Goal: Complete application form

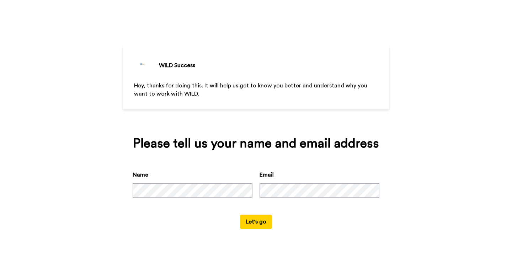
click at [261, 224] on button "Let's go" at bounding box center [256, 222] width 32 height 14
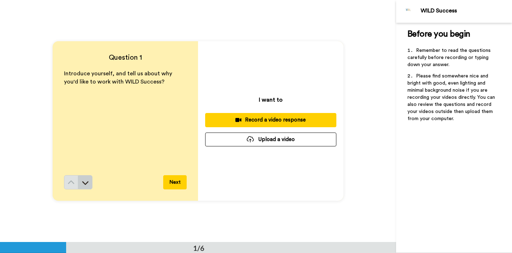
click at [87, 189] on button at bounding box center [85, 182] width 14 height 14
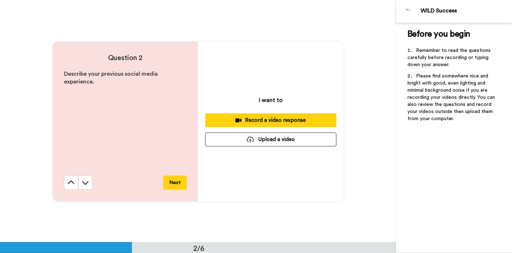
scroll to position [243, 0]
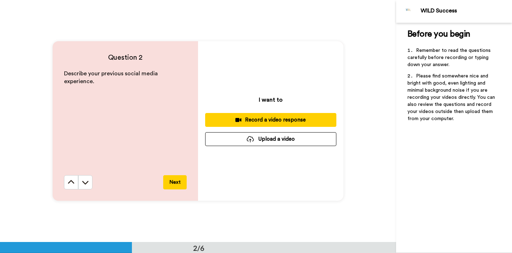
click at [87, 189] on button at bounding box center [85, 182] width 14 height 14
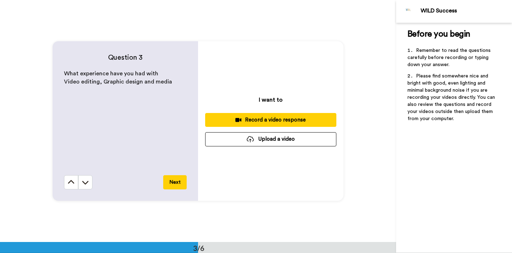
scroll to position [485, 0]
click at [87, 189] on button at bounding box center [85, 182] width 14 height 14
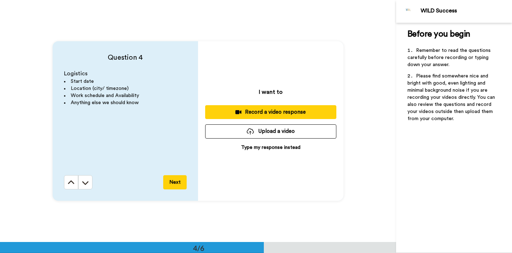
scroll to position [727, 0]
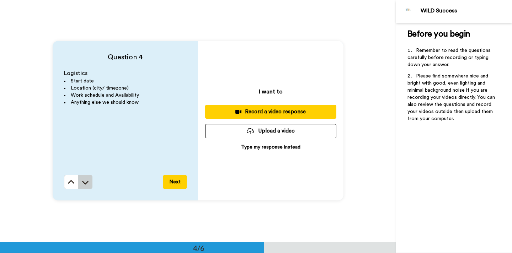
click at [87, 189] on button at bounding box center [85, 182] width 14 height 14
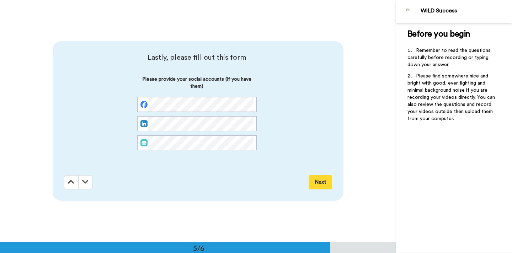
scroll to position [970, 0]
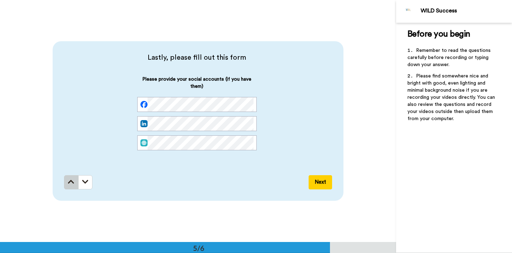
click at [75, 185] on button at bounding box center [71, 182] width 14 height 14
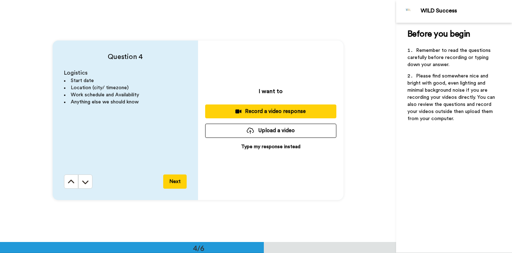
scroll to position [727, 0]
click at [258, 117] on button "Record a video response" at bounding box center [270, 112] width 131 height 14
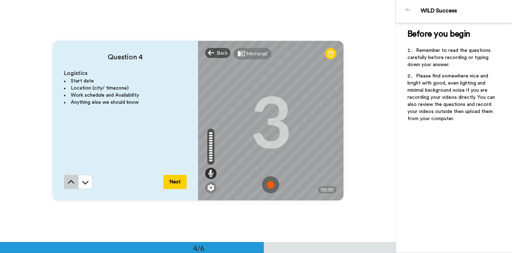
click at [71, 181] on icon at bounding box center [71, 182] width 6 height 4
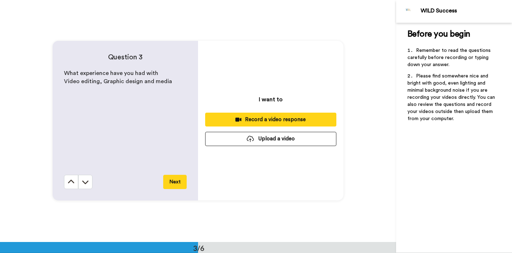
scroll to position [485, 0]
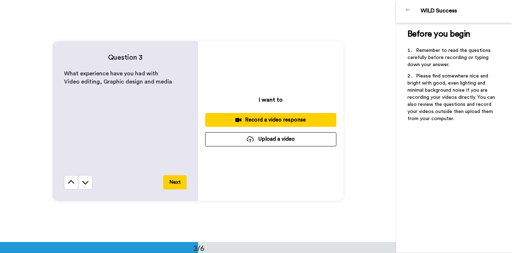
click at [71, 181] on icon at bounding box center [71, 182] width 6 height 4
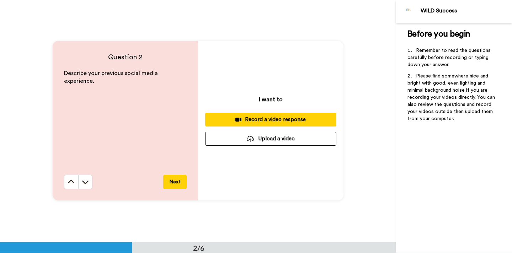
scroll to position [243, 0]
click at [71, 181] on icon at bounding box center [71, 182] width 6 height 4
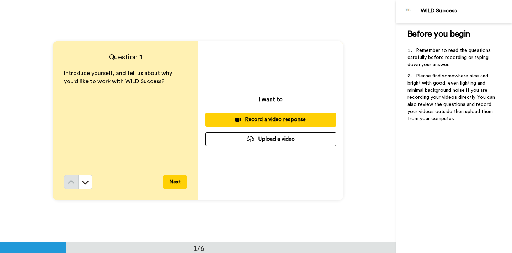
scroll to position [0, 0]
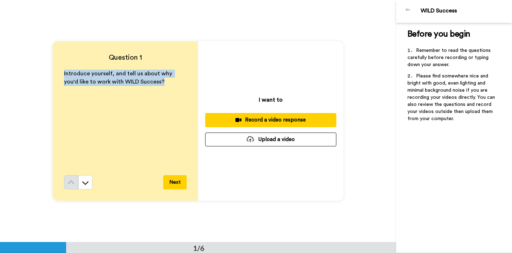
drag, startPoint x: 152, startPoint y: 84, endPoint x: 60, endPoint y: 70, distance: 92.8
click at [58, 69] on div "Question 1 Introduce yourself, and tell us about why you'd like to work with WI…" at bounding box center [125, 121] width 145 height 160
copy span "Introduce yourself, and tell us about why you'd like to work with WILD Success?"
click at [85, 179] on icon at bounding box center [85, 182] width 7 height 7
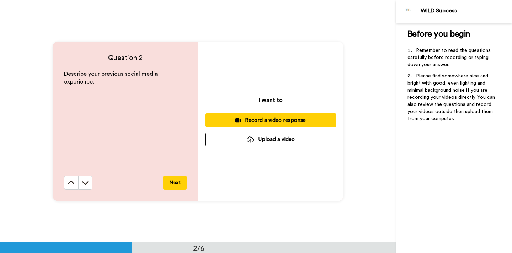
scroll to position [243, 0]
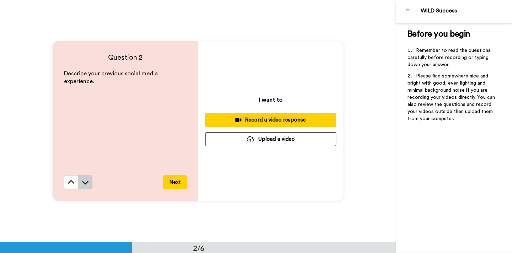
click at [84, 179] on icon at bounding box center [85, 182] width 7 height 7
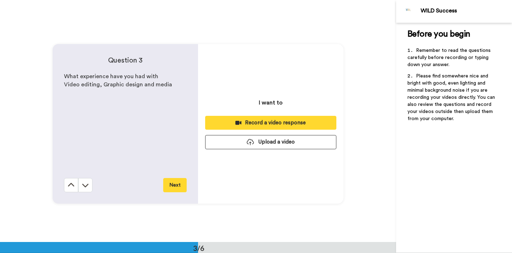
scroll to position [485, 0]
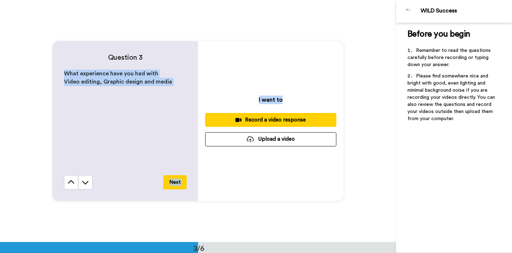
drag, startPoint x: 64, startPoint y: 74, endPoint x: 194, endPoint y: 95, distance: 131.5
click at [195, 95] on div "Question 3 What experience have you had with Video editing, Graphic design and …" at bounding box center [125, 121] width 145 height 160
click at [181, 89] on div "What experience have you had with Video editing, Graphic design and media" at bounding box center [125, 123] width 123 height 106
drag, startPoint x: 171, startPoint y: 83, endPoint x: 53, endPoint y: 70, distance: 119.5
click at [53, 70] on div "Question 3 What experience have you had with Video editing, Graphic design and …" at bounding box center [125, 121] width 145 height 160
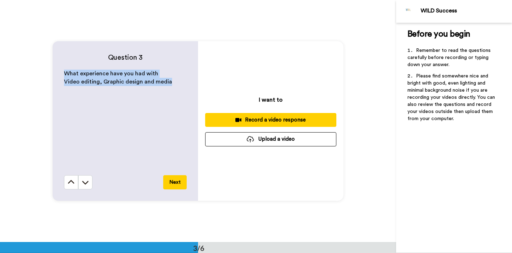
copy div "What experience have you had with Video editing, Graphic design and media"
click at [66, 178] on button at bounding box center [71, 182] width 14 height 14
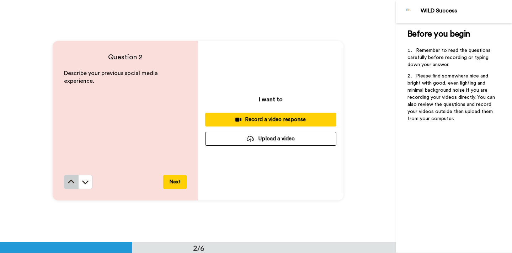
scroll to position [243, 0]
click at [82, 185] on icon at bounding box center [85, 182] width 7 height 7
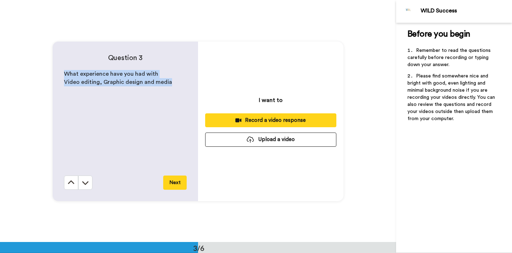
scroll to position [485, 0]
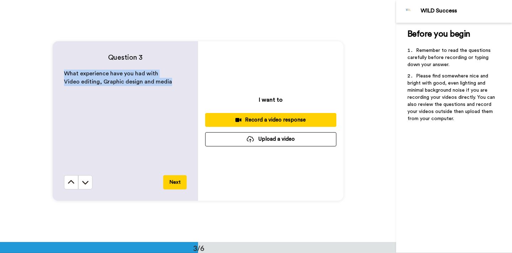
click at [171, 182] on button "Next" at bounding box center [174, 182] width 23 height 14
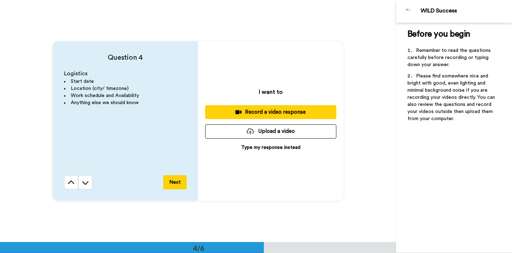
scroll to position [727, 0]
click at [69, 181] on icon at bounding box center [71, 182] width 6 height 4
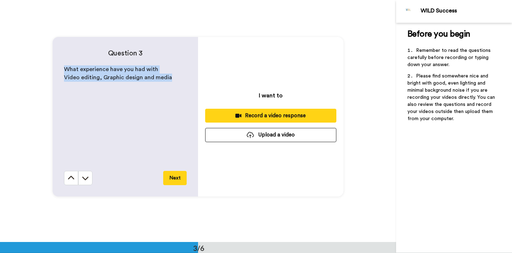
click at [69, 181] on div "Question 3 What experience have you had with Video editing, Graphic design and …" at bounding box center [125, 117] width 145 height 160
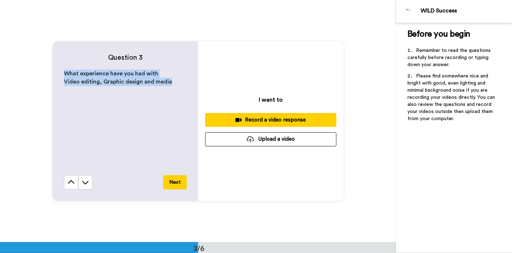
click at [69, 181] on icon at bounding box center [71, 182] width 7 height 7
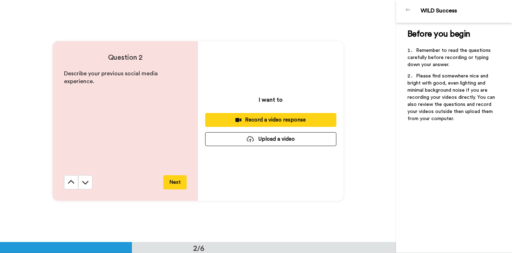
scroll to position [243, 0]
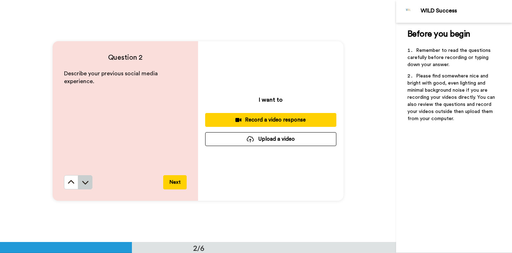
click at [87, 181] on icon at bounding box center [85, 182] width 7 height 7
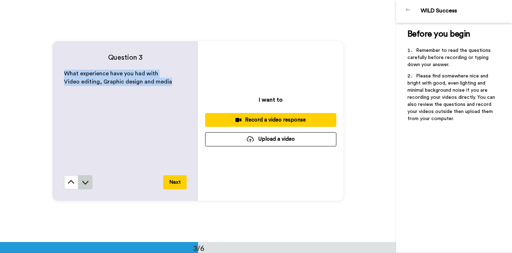
click at [87, 181] on icon at bounding box center [85, 182] width 7 height 7
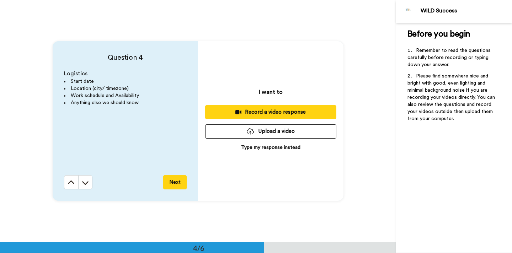
scroll to position [727, 0]
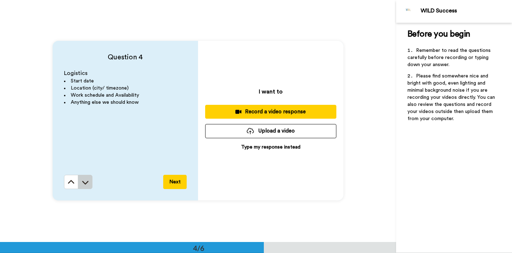
click at [82, 180] on icon at bounding box center [85, 182] width 7 height 7
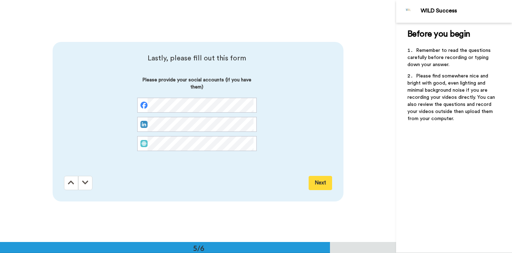
scroll to position [970, 0]
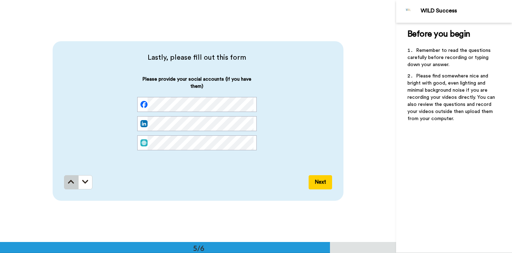
click at [72, 180] on icon at bounding box center [71, 182] width 6 height 7
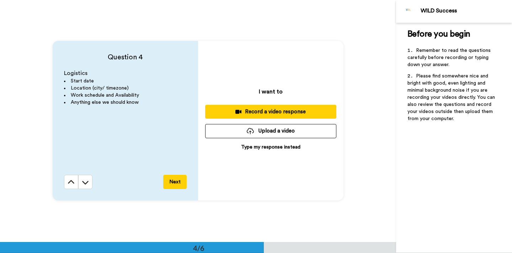
click at [72, 180] on icon at bounding box center [71, 182] width 7 height 7
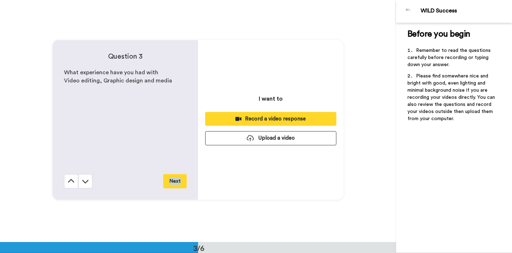
click at [72, 180] on div "Question 3 What experience have you had with Video editing, Graphic design and …" at bounding box center [125, 120] width 145 height 160
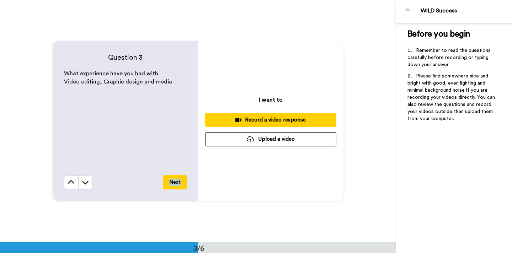
click at [72, 180] on icon at bounding box center [71, 182] width 7 height 7
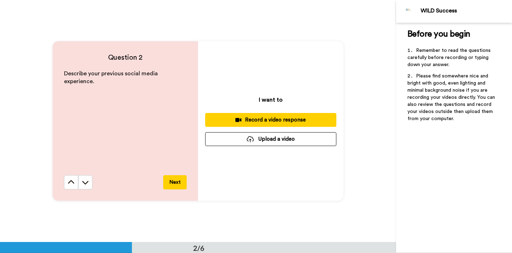
click at [72, 180] on icon at bounding box center [71, 182] width 7 height 7
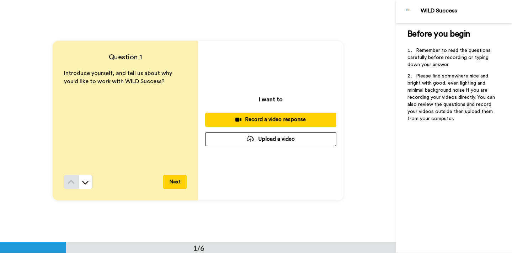
scroll to position [0, 0]
click at [86, 183] on icon at bounding box center [85, 183] width 6 height 4
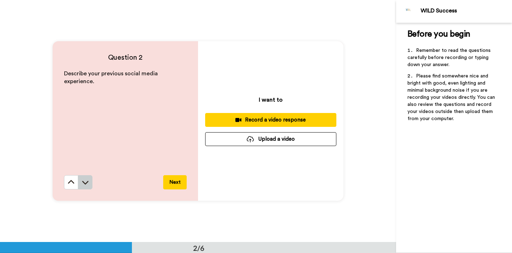
click at [87, 183] on icon at bounding box center [85, 183] width 6 height 4
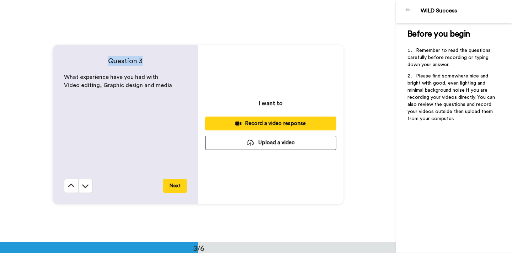
scroll to position [485, 0]
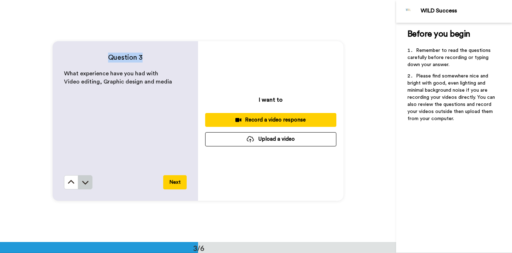
click at [87, 183] on icon at bounding box center [85, 182] width 7 height 7
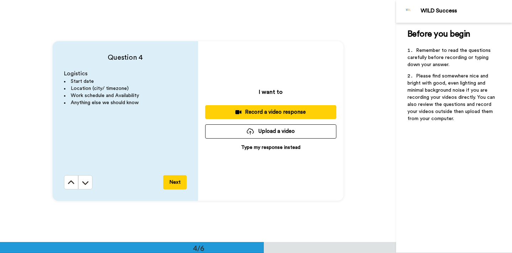
scroll to position [727, 0]
click at [181, 186] on button "Next" at bounding box center [174, 182] width 23 height 14
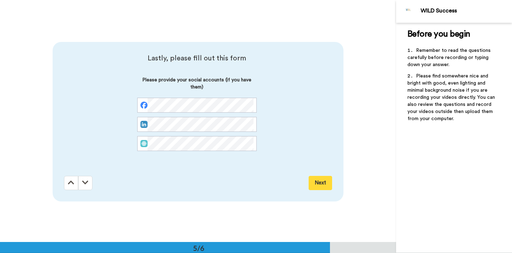
scroll to position [970, 0]
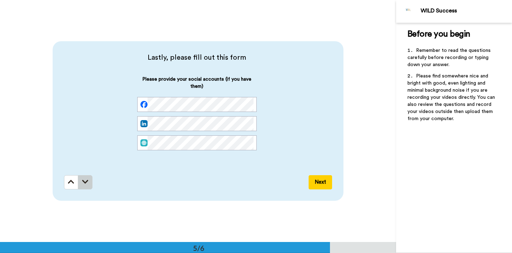
click at [90, 178] on button at bounding box center [85, 182] width 14 height 14
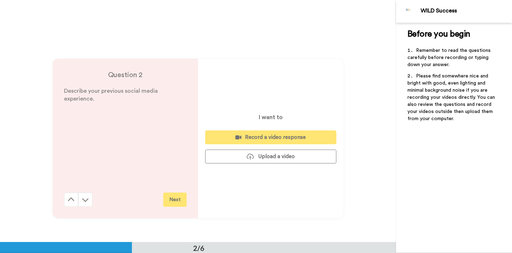
scroll to position [0, 0]
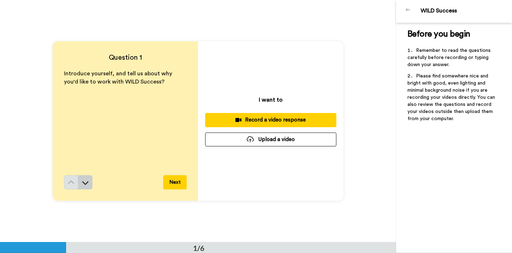
click at [87, 187] on button at bounding box center [85, 182] width 14 height 14
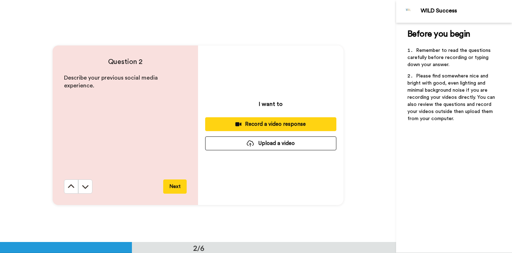
scroll to position [243, 0]
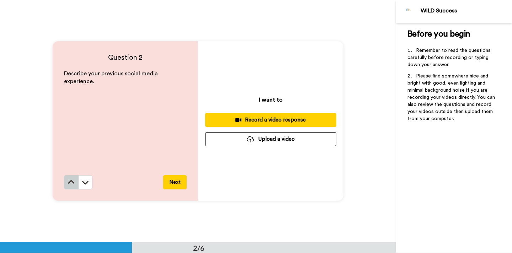
click at [73, 182] on icon at bounding box center [71, 182] width 6 height 4
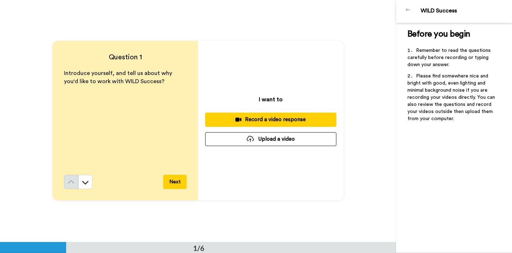
scroll to position [0, 0]
click at [249, 138] on div at bounding box center [250, 139] width 7 height 6
click at [267, 140] on button "Upload a video" at bounding box center [270, 140] width 131 height 14
click at [276, 143] on button "Upload a video" at bounding box center [270, 140] width 131 height 14
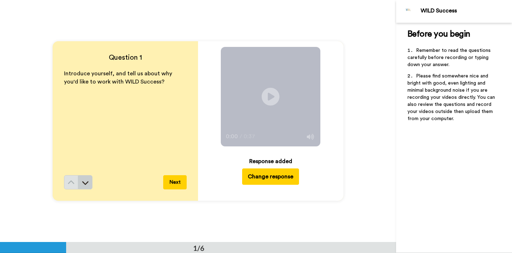
click at [87, 185] on icon at bounding box center [85, 182] width 7 height 7
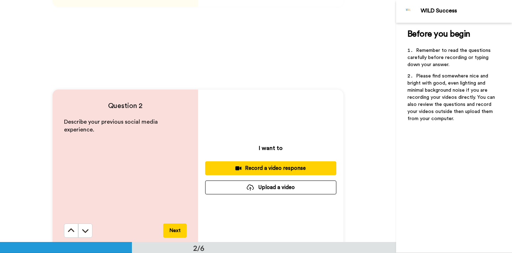
scroll to position [243, 0]
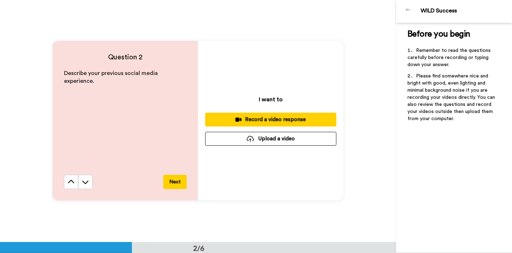
click at [265, 142] on button "Upload a video" at bounding box center [270, 139] width 131 height 14
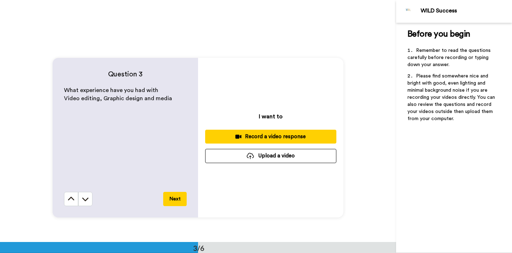
scroll to position [468, 0]
click at [263, 155] on button "Upload a video" at bounding box center [270, 156] width 131 height 14
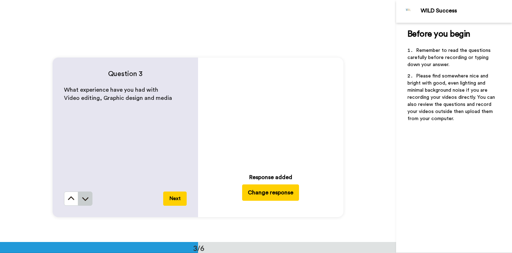
click at [83, 204] on button at bounding box center [85, 199] width 14 height 14
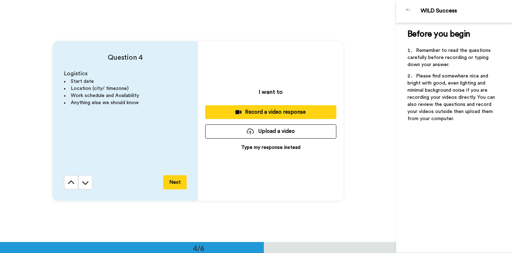
scroll to position [727, 0]
click at [302, 129] on button "Upload a video" at bounding box center [270, 131] width 131 height 14
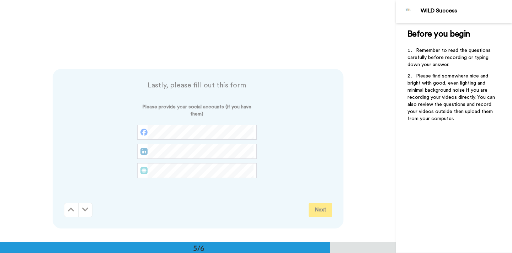
scroll to position [942, 0]
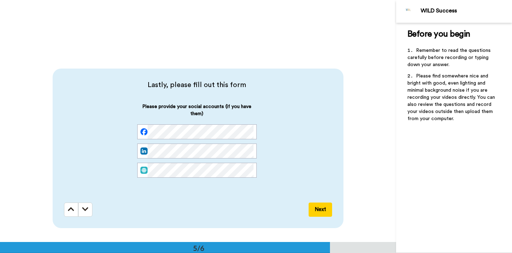
click at [318, 214] on button "Next" at bounding box center [320, 210] width 23 height 14
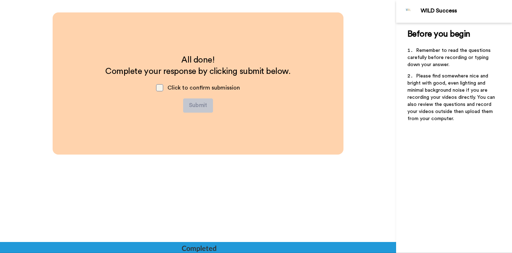
scroll to position [0, 0]
click at [160, 91] on span at bounding box center [159, 87] width 7 height 7
click at [198, 104] on button "Submit" at bounding box center [198, 106] width 30 height 14
